Goal: Information Seeking & Learning: Learn about a topic

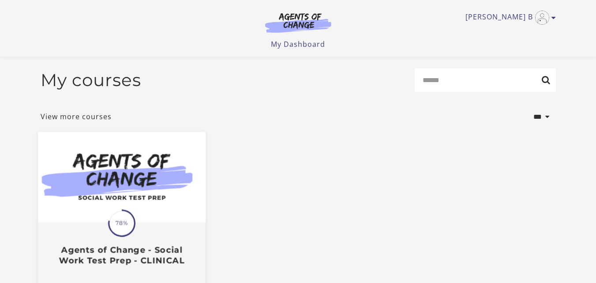
scroll to position [111, 0]
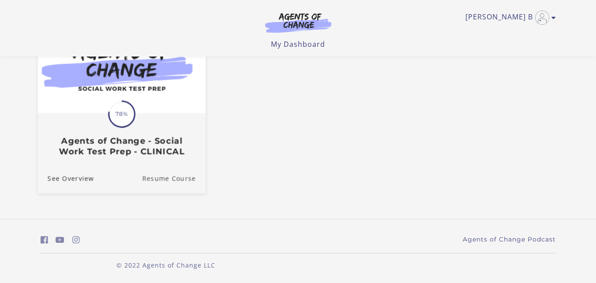
click at [168, 179] on link "Resume Course" at bounding box center [174, 179] width 64 height 30
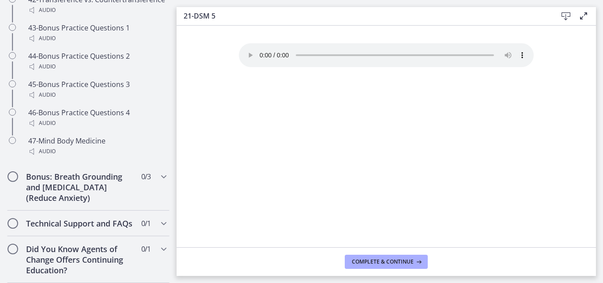
scroll to position [1832, 0]
click at [112, 182] on h2 "Bonus: Breath Grounding and [MEDICAL_DATA] (Reduce Anxiety)" at bounding box center [80, 187] width 108 height 32
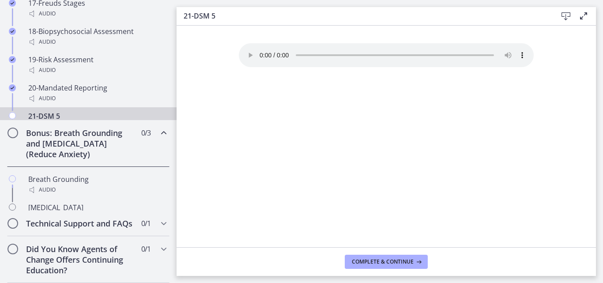
scroll to position [547, 0]
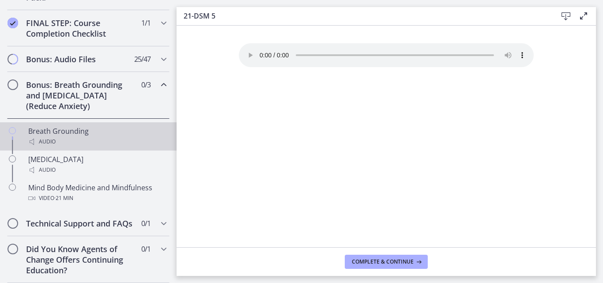
click at [95, 126] on div "Breath Grounding Audio" at bounding box center [97, 136] width 138 height 21
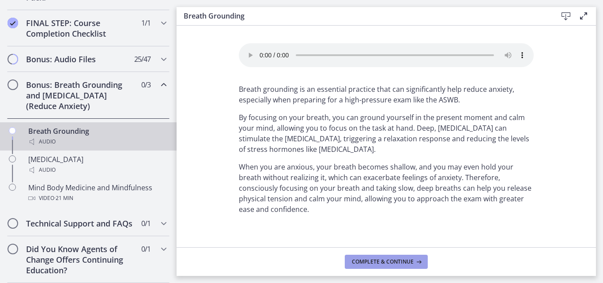
click at [391, 262] on span "Complete & continue" at bounding box center [383, 261] width 62 height 7
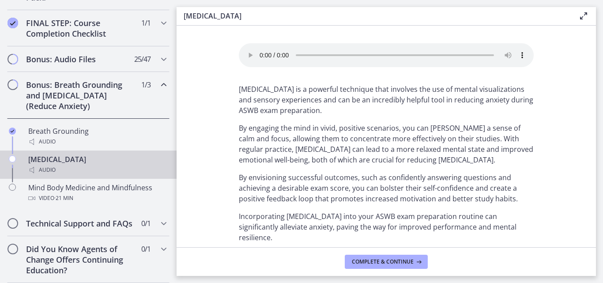
click at [70, 154] on div "[MEDICAL_DATA] Audio" at bounding box center [97, 164] width 138 height 21
click at [383, 265] on span "Complete & continue" at bounding box center [383, 261] width 62 height 7
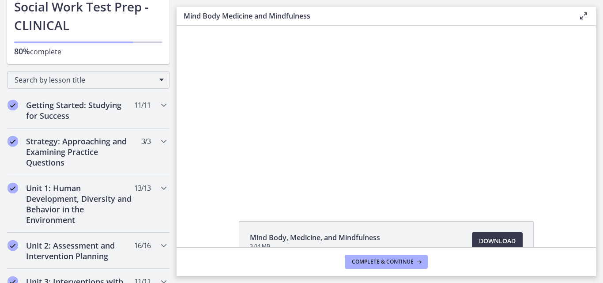
scroll to position [62, 0]
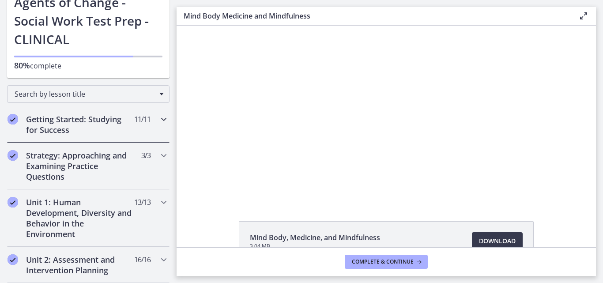
click at [114, 135] on h2 "Getting Started: Studying for Success" at bounding box center [80, 124] width 108 height 21
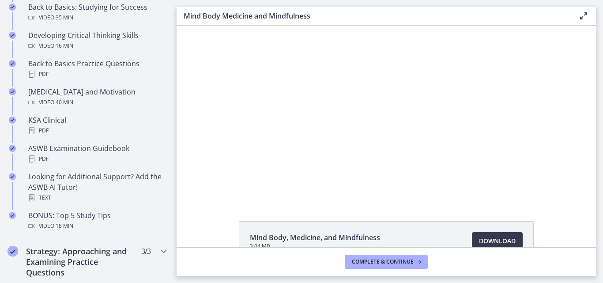
scroll to position [327, 0]
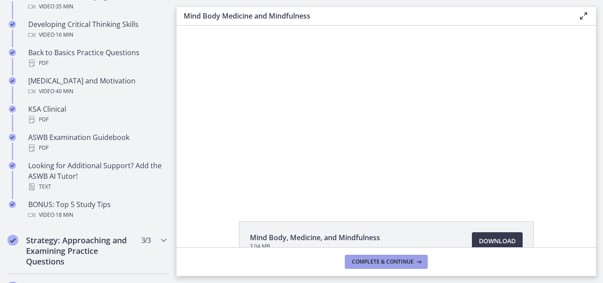
click at [383, 264] on span "Complete & continue" at bounding box center [383, 261] width 62 height 7
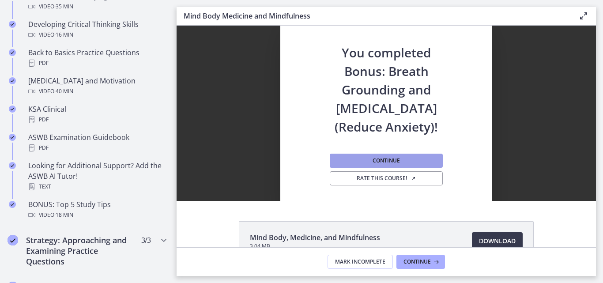
click at [405, 161] on button "Continue" at bounding box center [386, 161] width 113 height 14
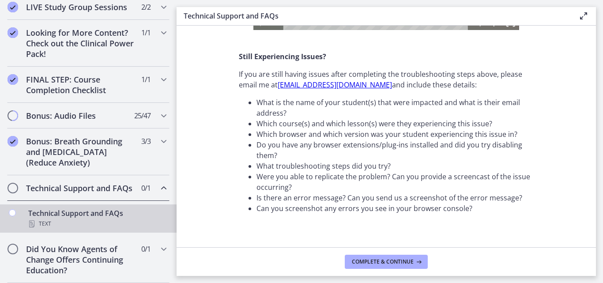
scroll to position [360, 0]
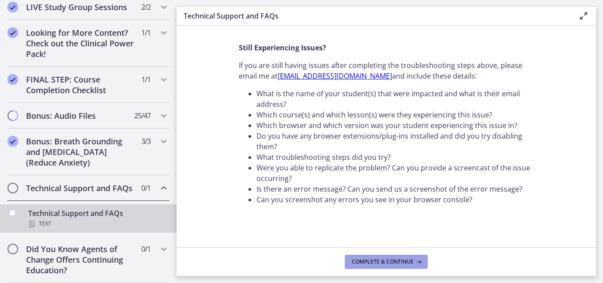
click at [398, 262] on span "Complete & continue" at bounding box center [383, 261] width 62 height 7
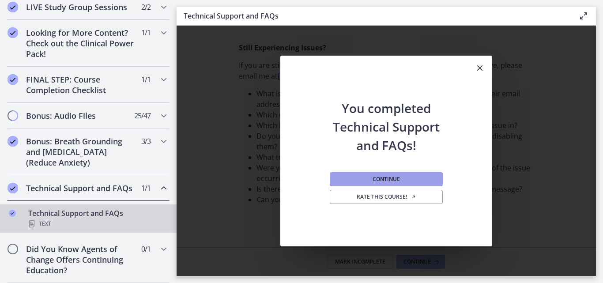
click at [408, 174] on button "Continue" at bounding box center [386, 179] width 113 height 14
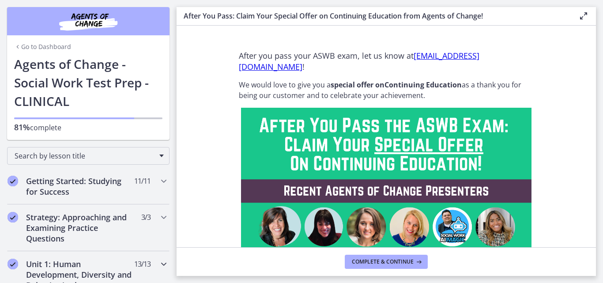
click at [87, 272] on h2 "Unit 1: Human Development, Diversity and Behavior in the Environment" at bounding box center [80, 280] width 108 height 42
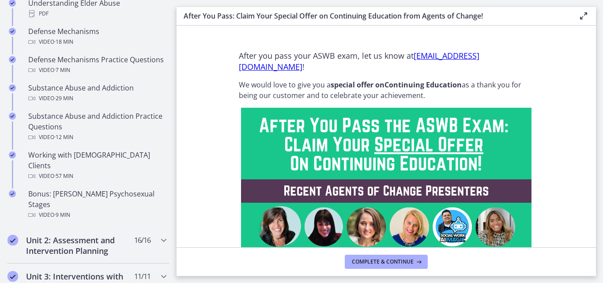
scroll to position [574, 0]
